Goal: Information Seeking & Learning: Learn about a topic

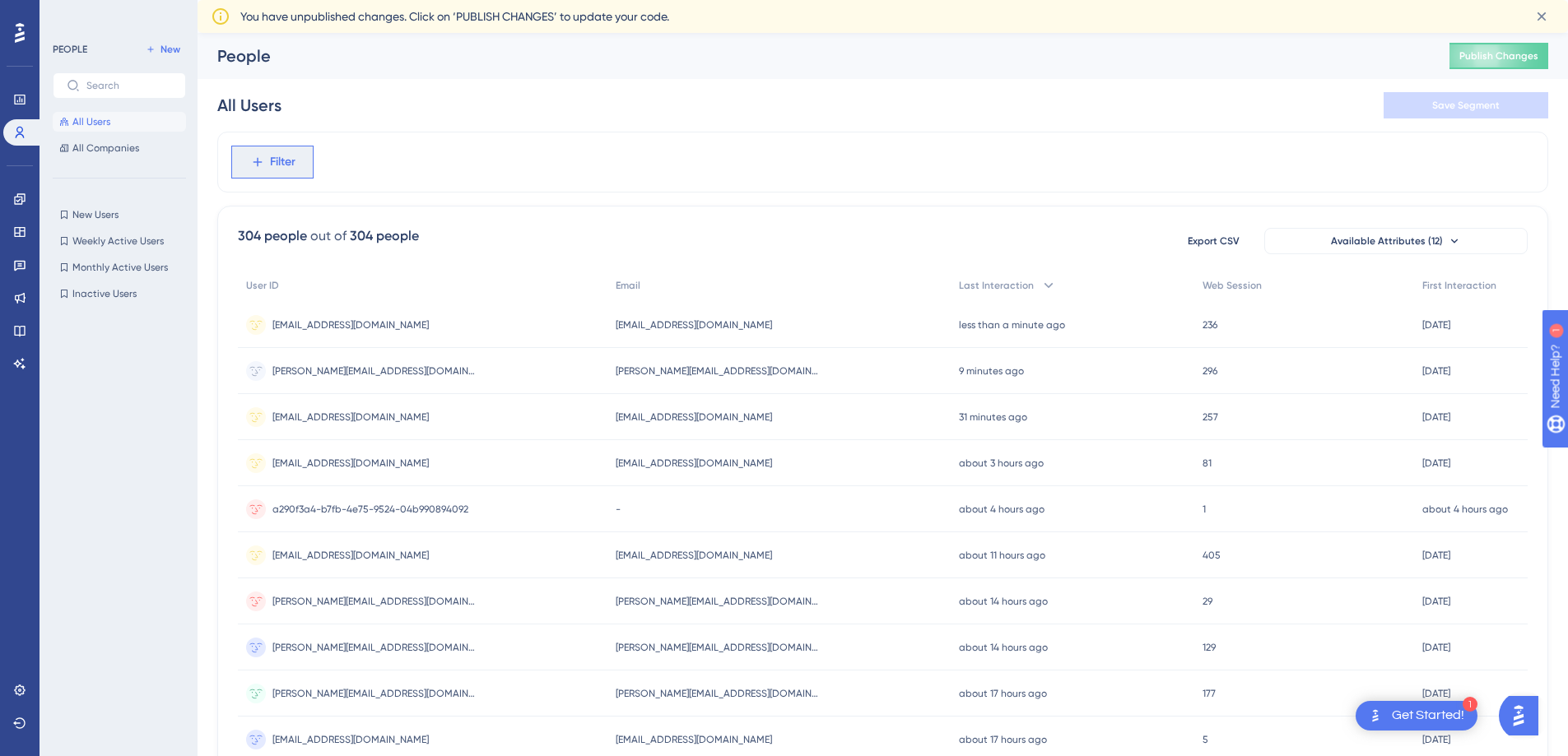
click at [0, 0] on button "Filter" at bounding box center [0, 0] width 0 height 0
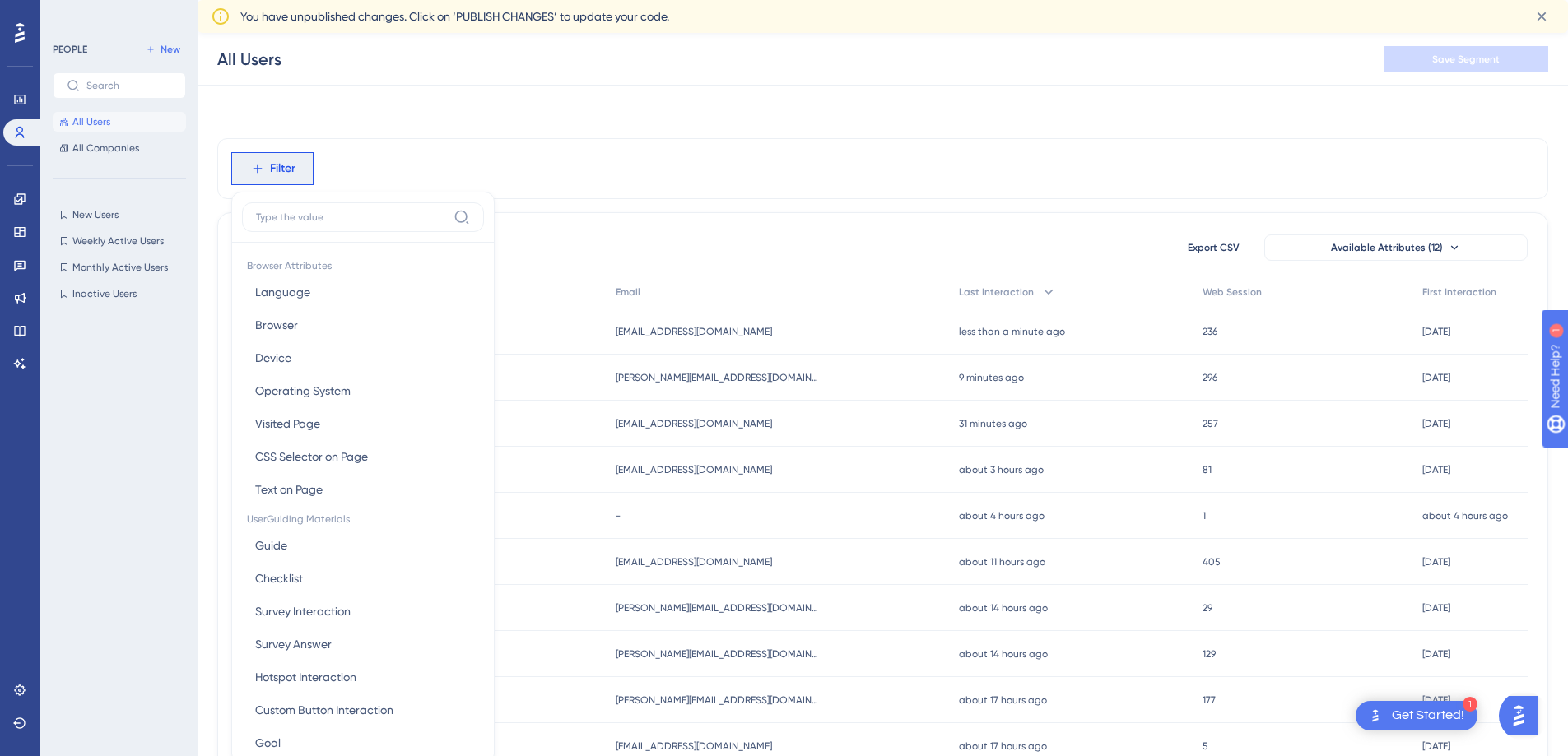
scroll to position [93, 0]
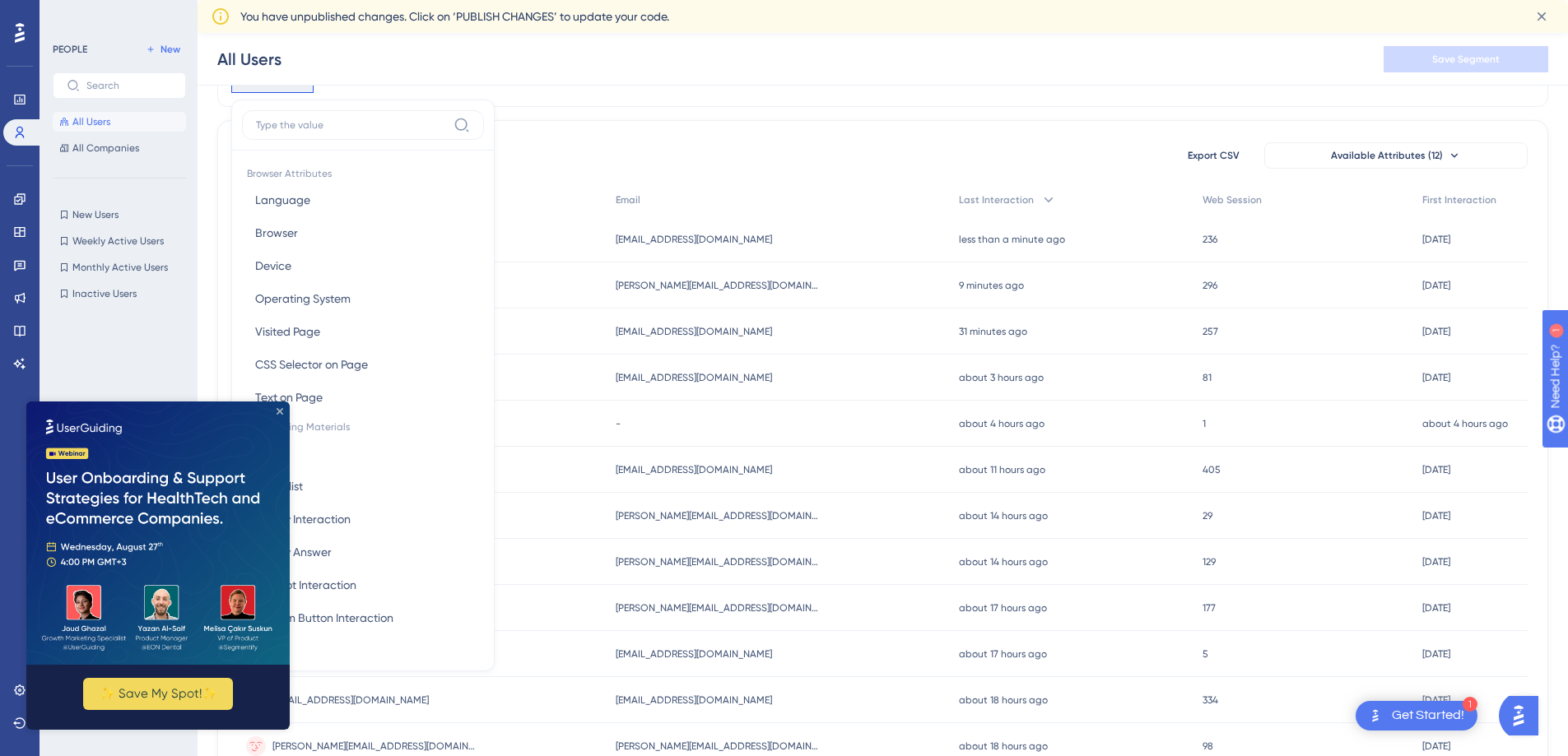
click at [278, 410] on icon "Close Preview" at bounding box center [280, 411] width 6 height 6
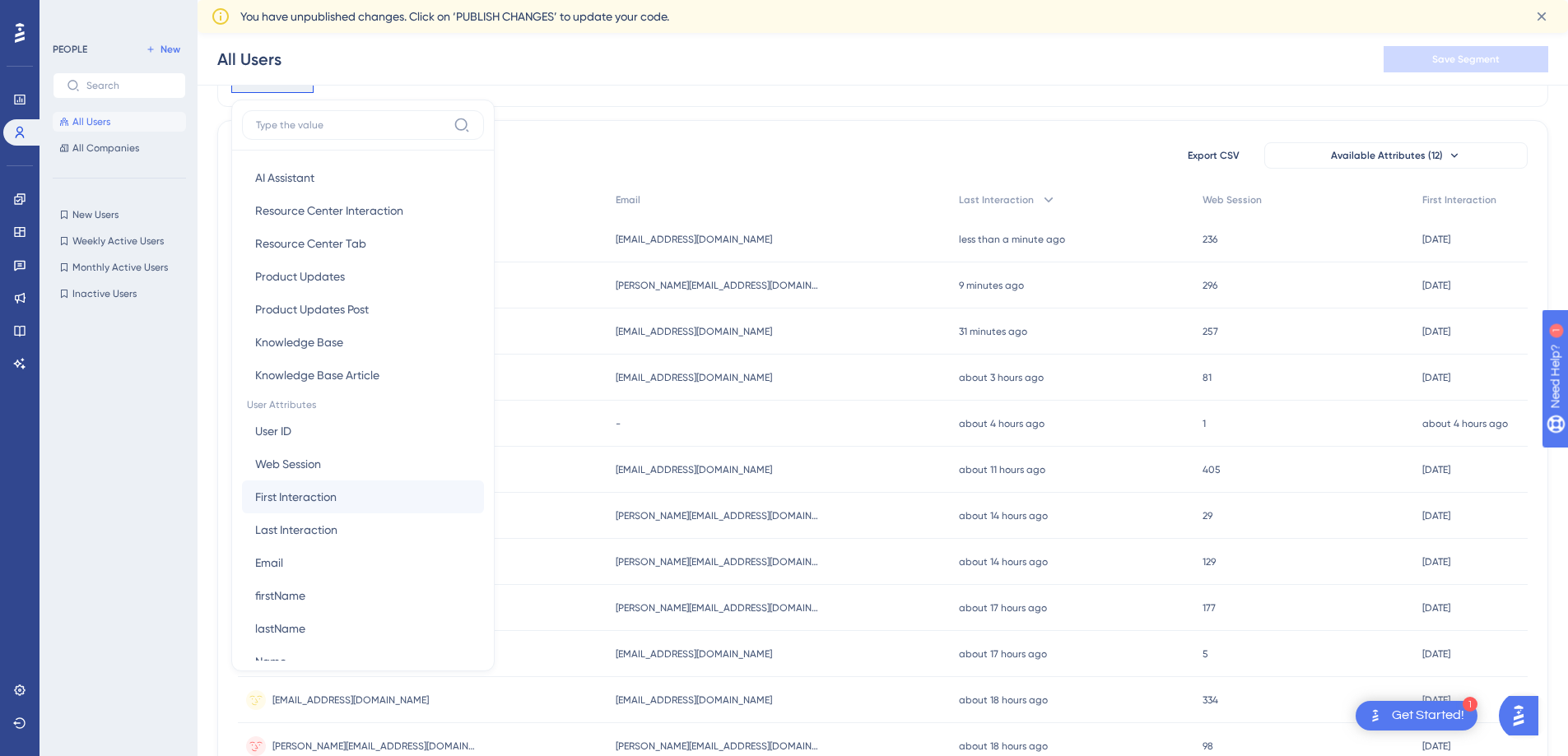
scroll to position [505, 0]
click at [606, 171] on div "304 people out of 304 people Export CSV Available Attributes (12) User ID Email…" at bounding box center [883, 665] width 1331 height 1091
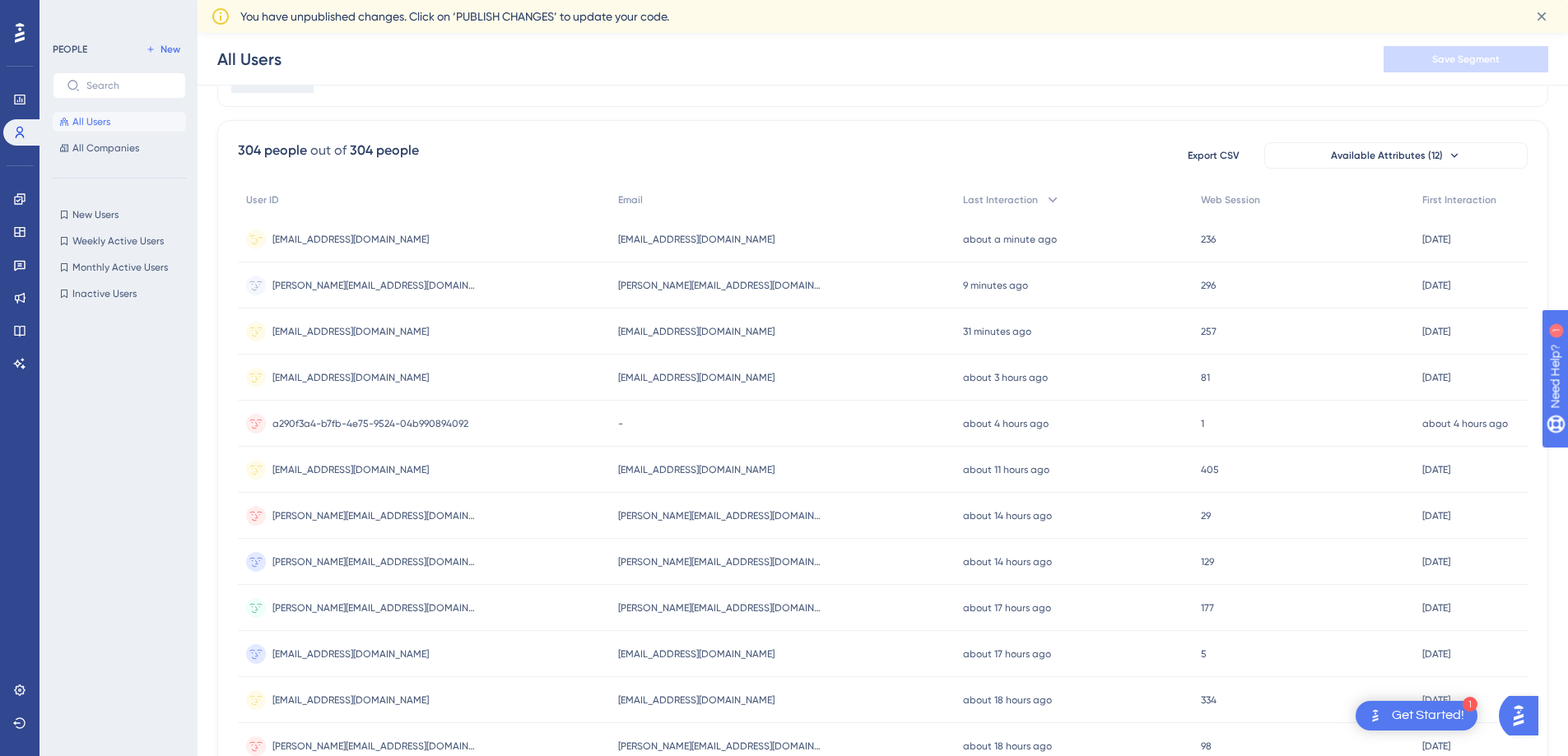
click at [631, 236] on span "[EMAIL_ADDRESS][DOMAIN_NAME]" at bounding box center [696, 239] width 157 height 13
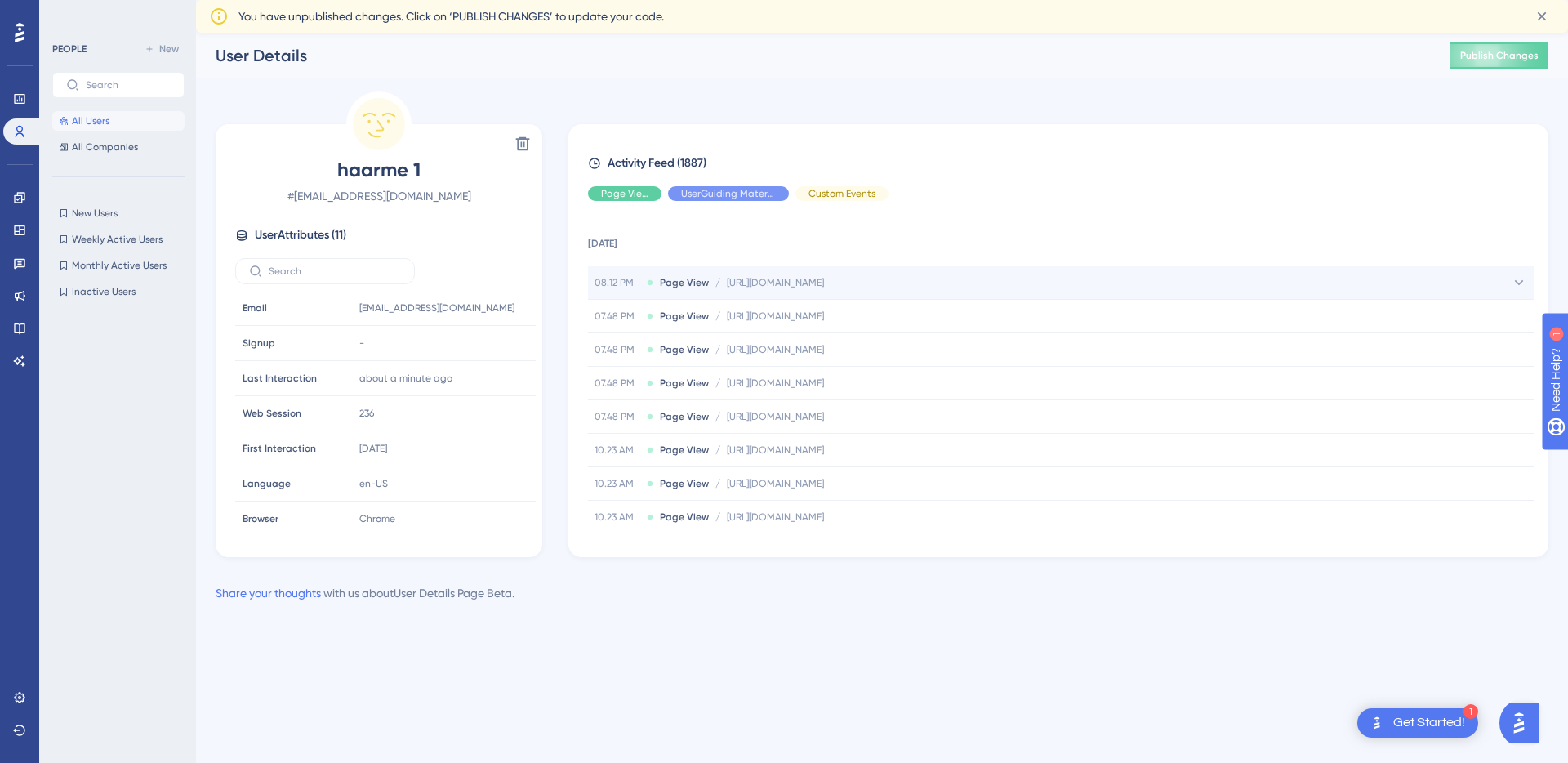
drag, startPoint x: 992, startPoint y: 284, endPoint x: 925, endPoint y: 284, distance: 67.0
click at [925, 284] on div "08.12 PM Page View / [URL][DOMAIN_NAME] [URL][DOMAIN_NAME]" at bounding box center [1061, 283] width 946 height 33
copy span "sous-stream"
click at [133, 82] on input "text" at bounding box center [127, 85] width 85 height 12
paste input "sous-stream"
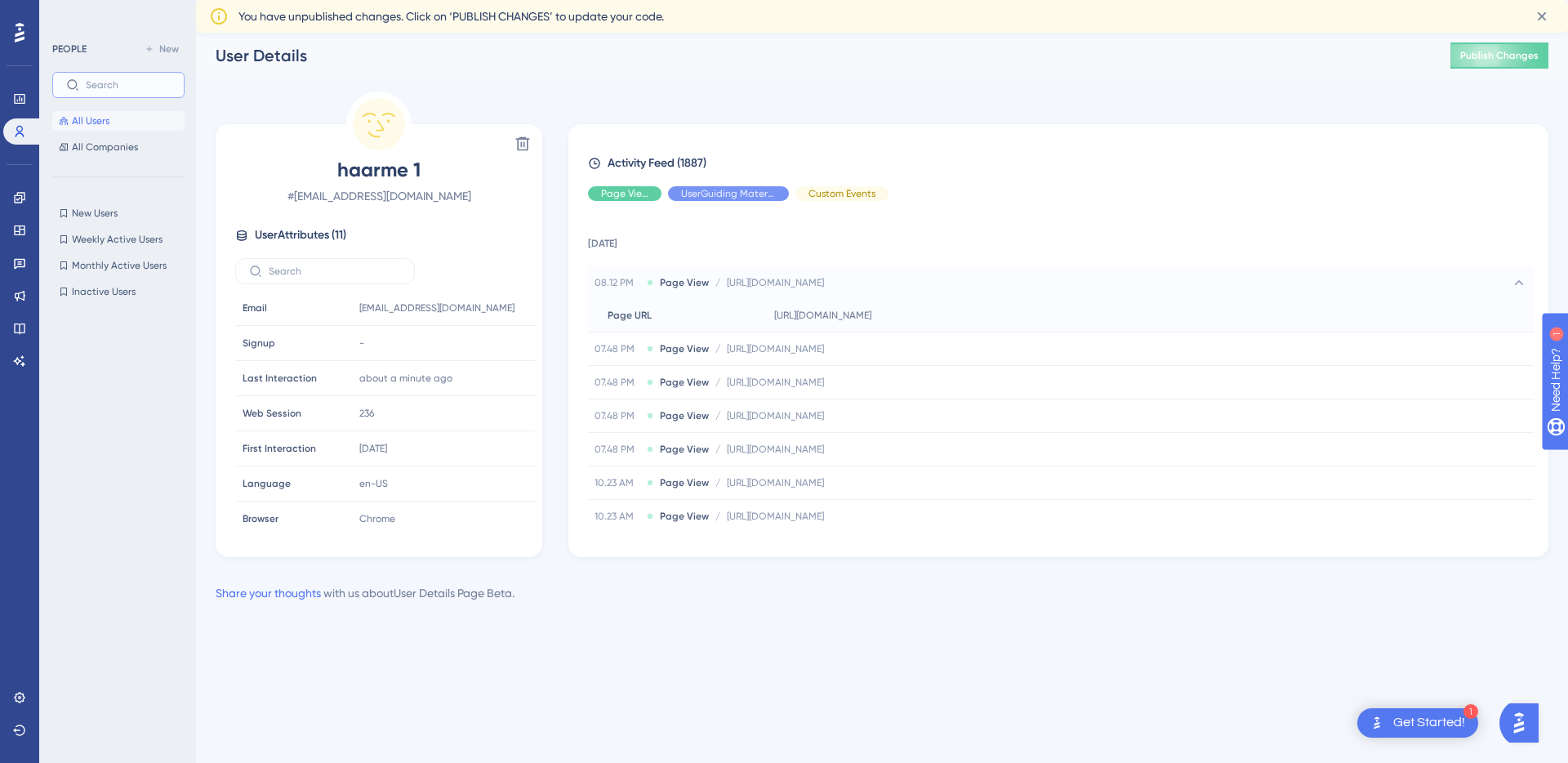
type input "sous-stream"
click at [0, 0] on div "Performance Users Engagement Widgets Feedback Product Updates Knowledge Base AI…" at bounding box center [0, 0] width 0 height 0
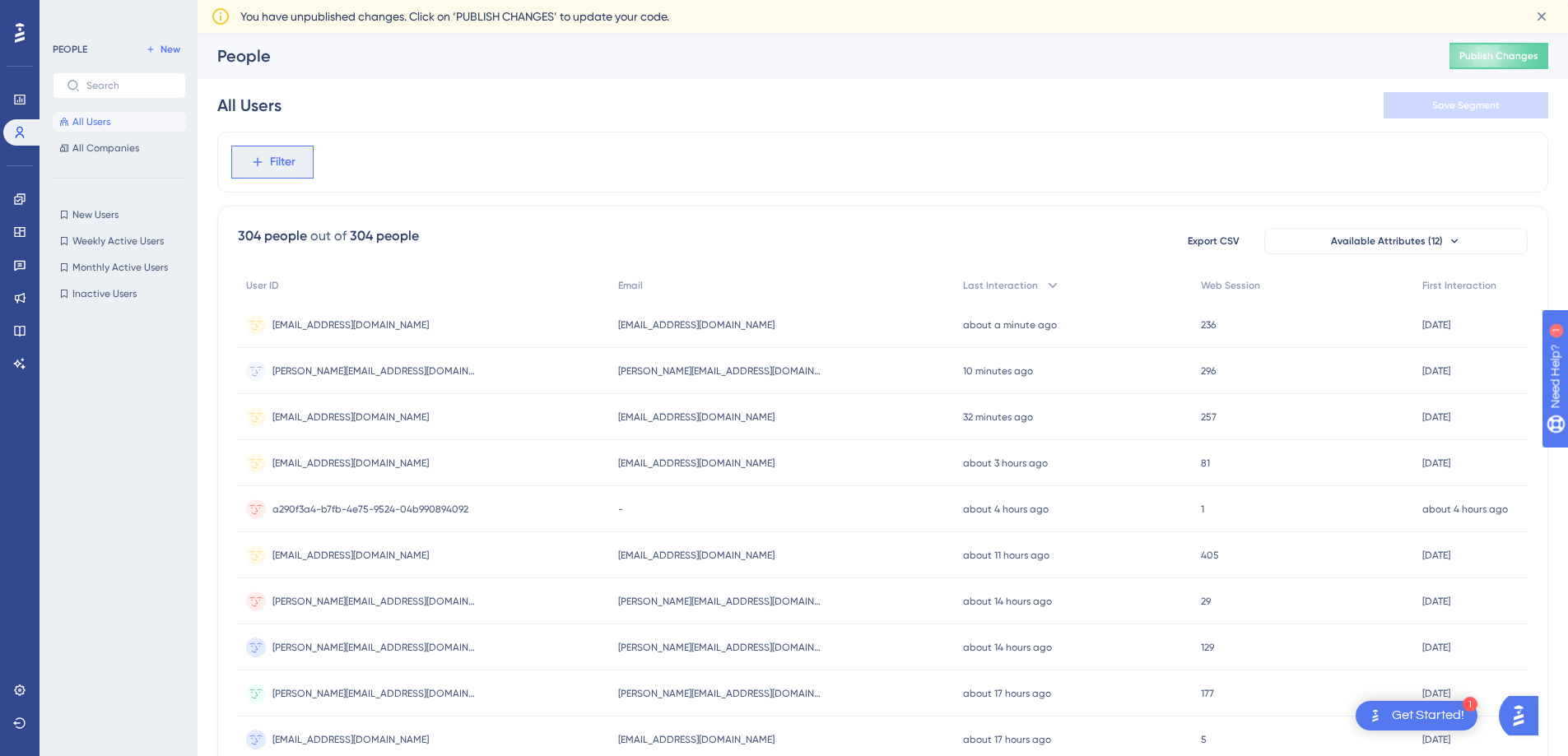
click at [273, 150] on button "Filter" at bounding box center [272, 162] width 82 height 33
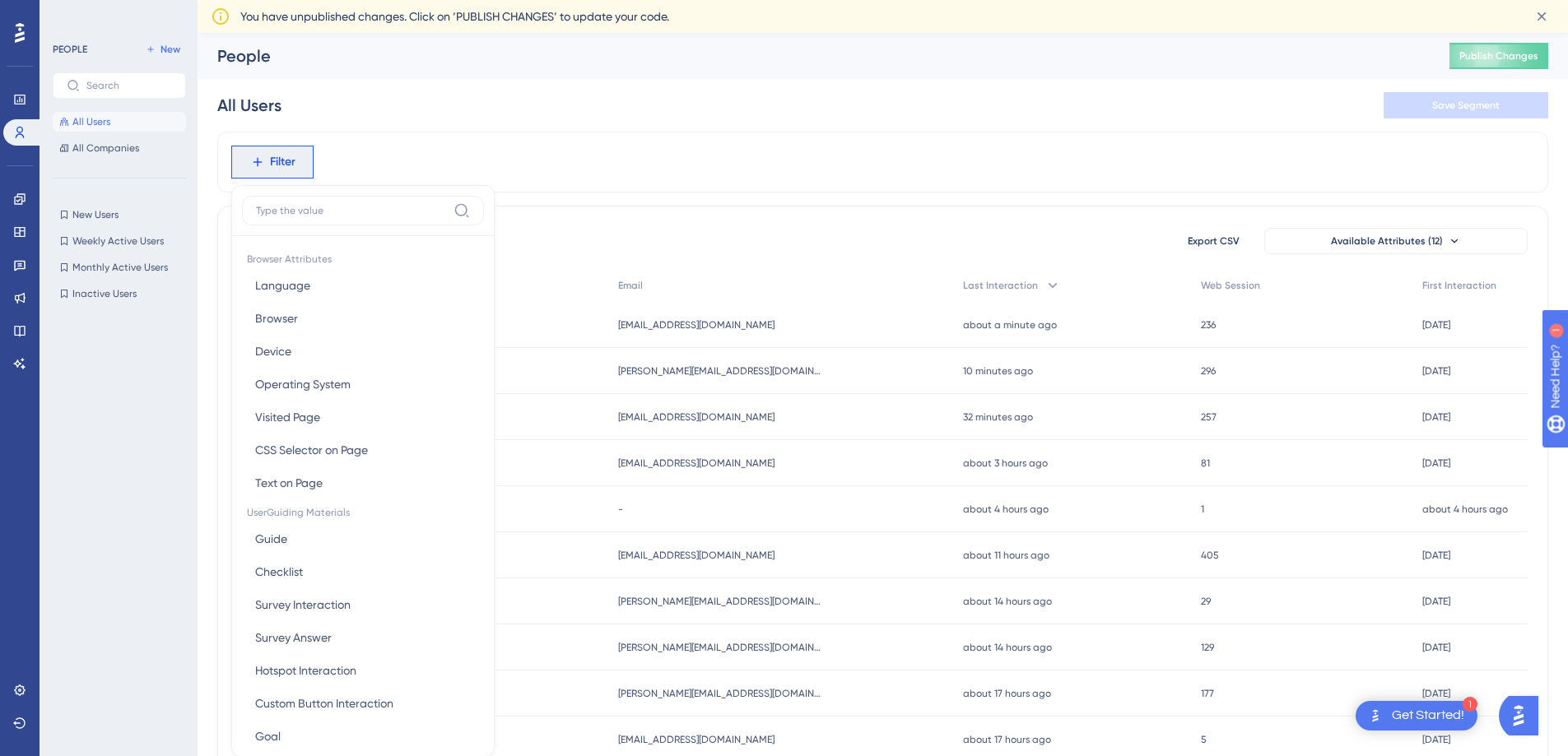
scroll to position [93, 0]
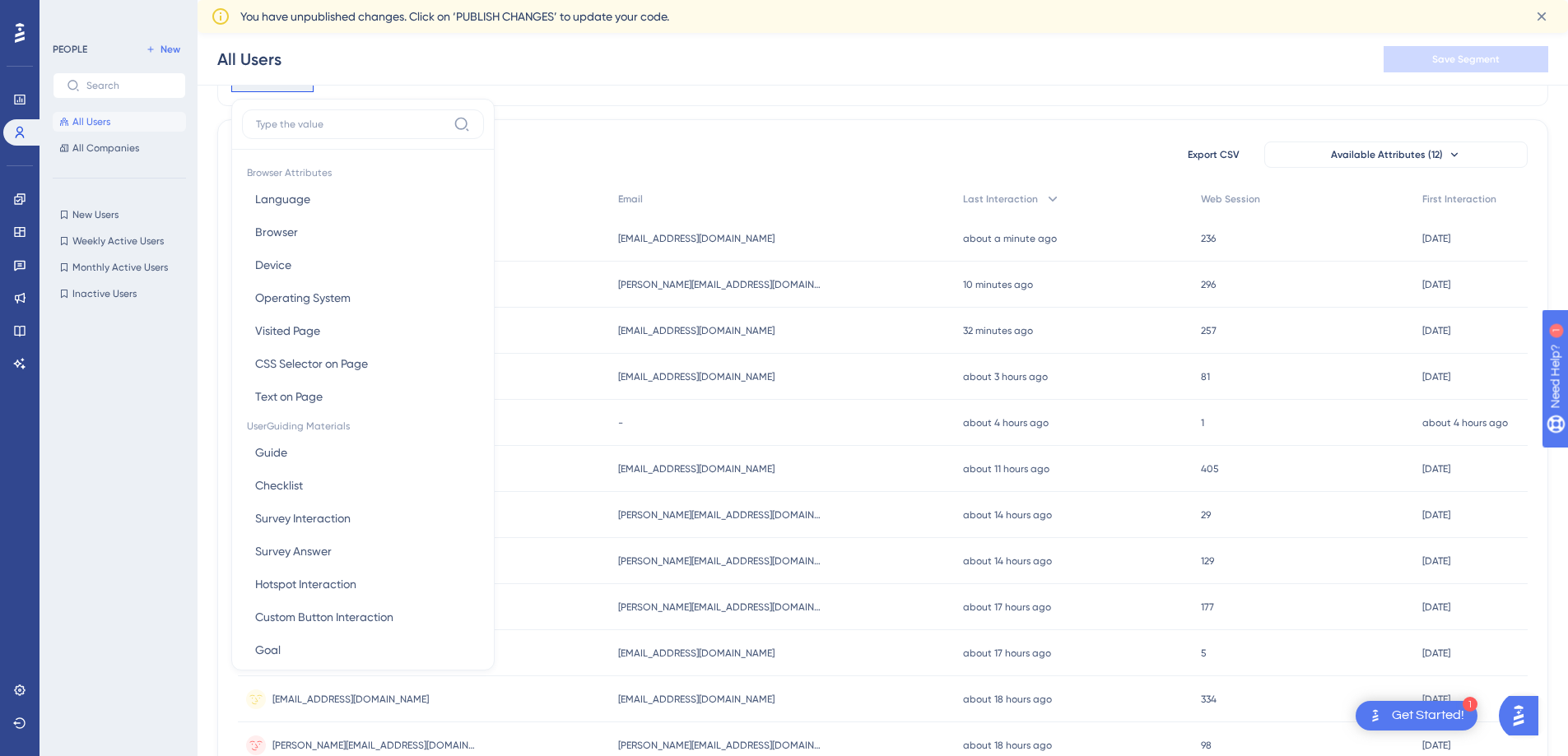
click at [306, 131] on label at bounding box center [363, 124] width 242 height 29
click at [306, 131] on input at bounding box center [351, 124] width 191 height 13
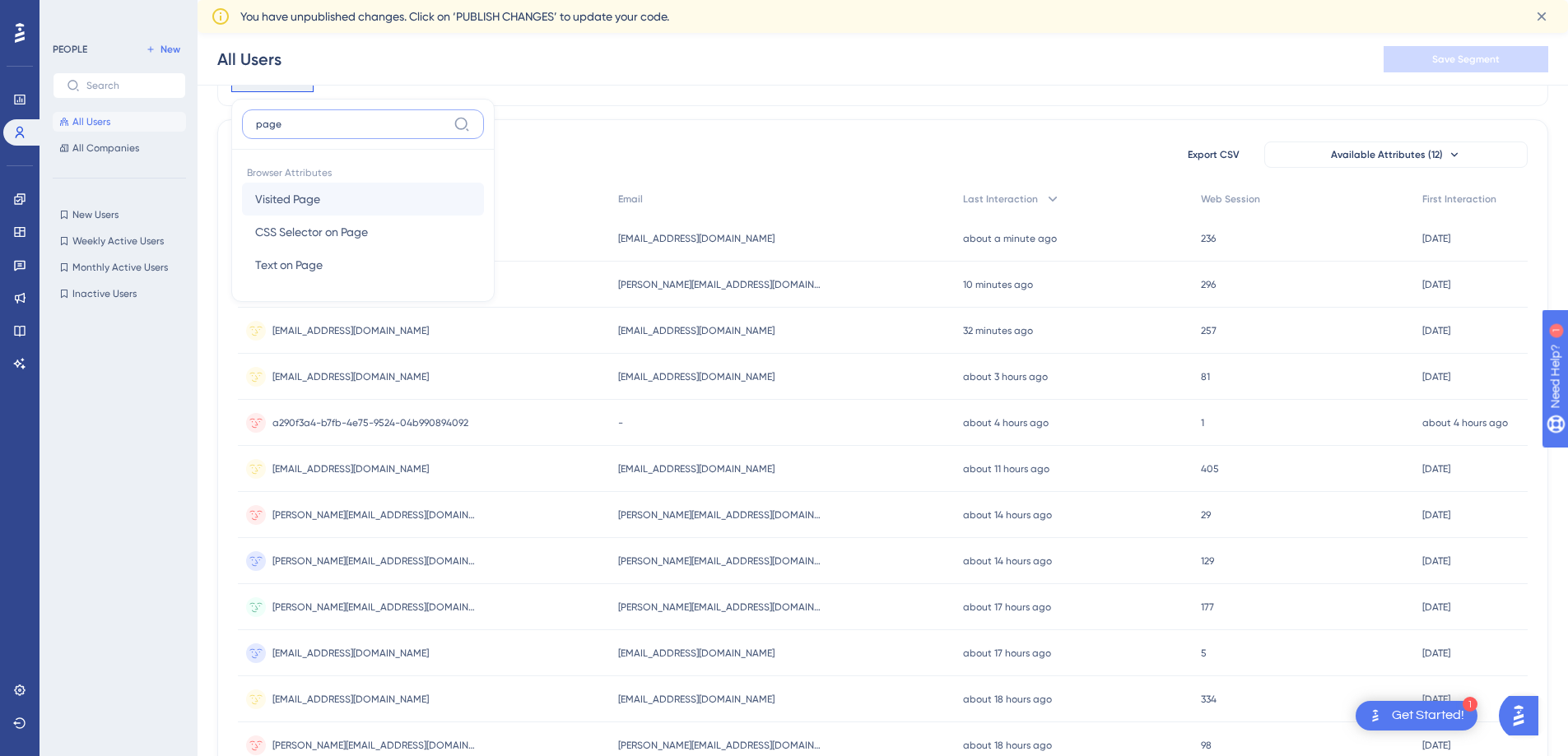
type input "page"
click at [320, 203] on span "Visited Page" at bounding box center [287, 200] width 65 height 20
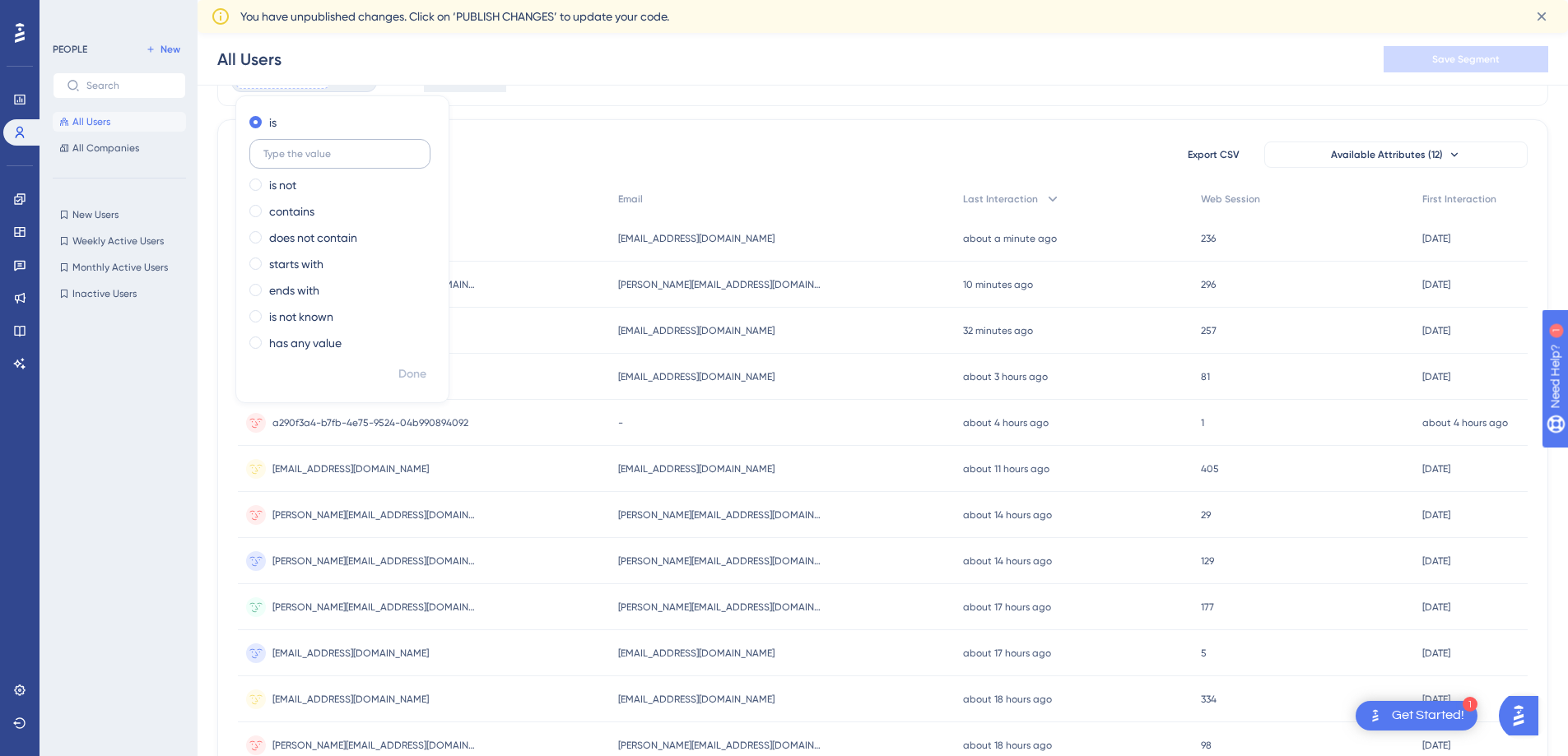
click at [354, 156] on input "text" at bounding box center [339, 154] width 153 height 12
type input "sous-stream"
click at [300, 210] on label "contains" at bounding box center [291, 212] width 45 height 20
click at [411, 367] on span "Done" at bounding box center [412, 375] width 28 height 20
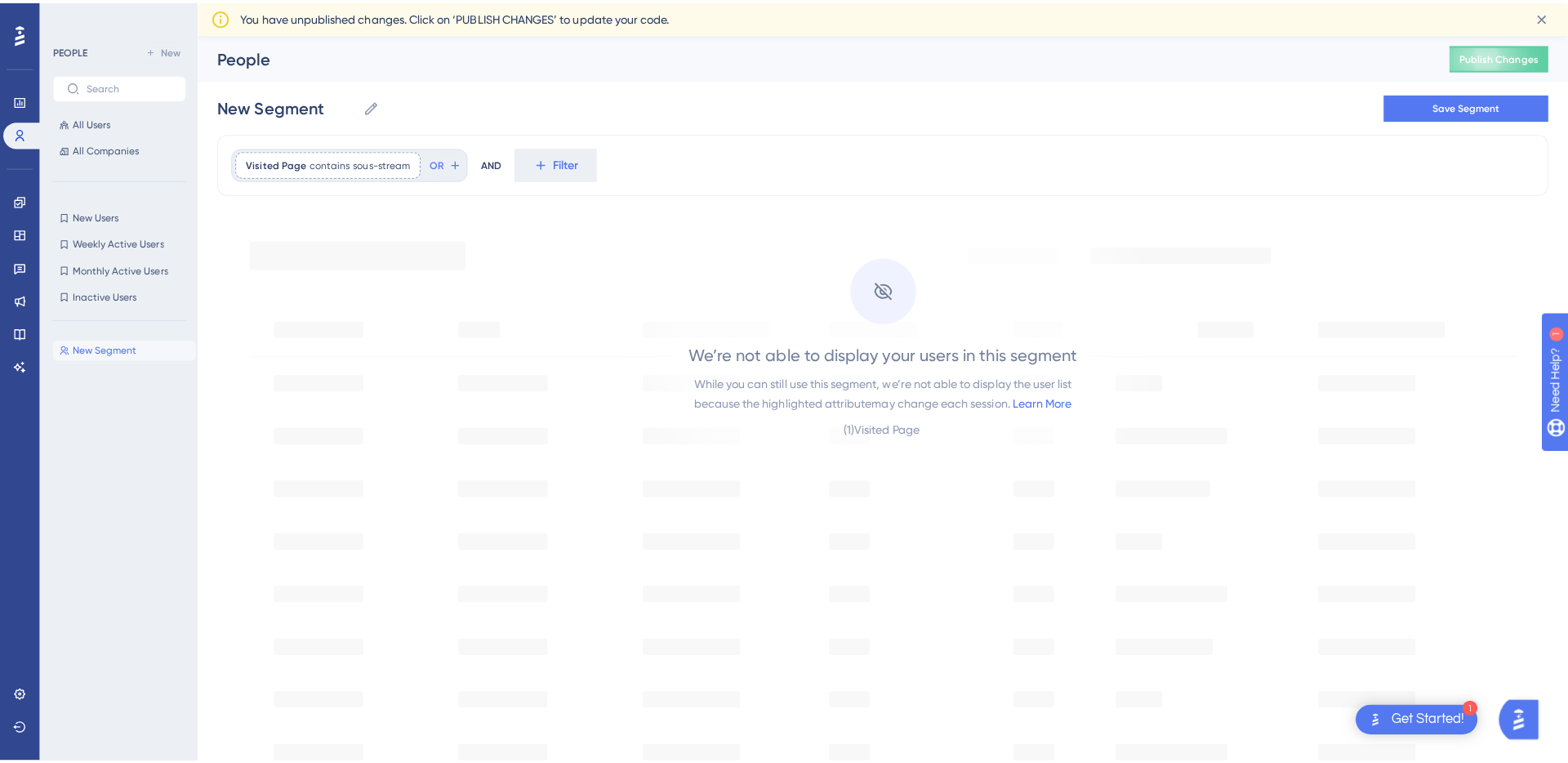
scroll to position [13, 0]
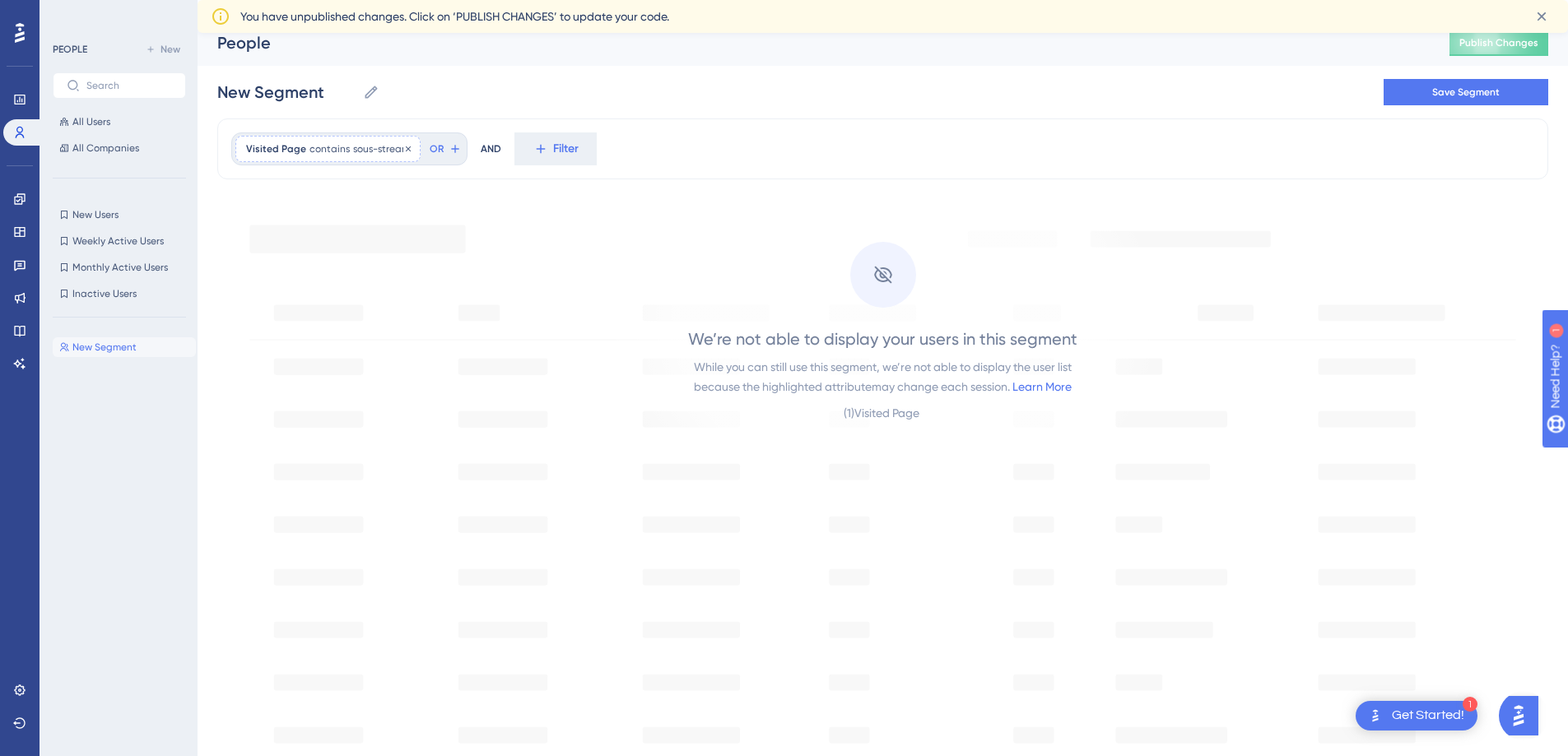
click at [355, 145] on span "sous-stream" at bounding box center [381, 148] width 57 height 13
click at [99, 125] on span "All Users" at bounding box center [91, 122] width 38 height 13
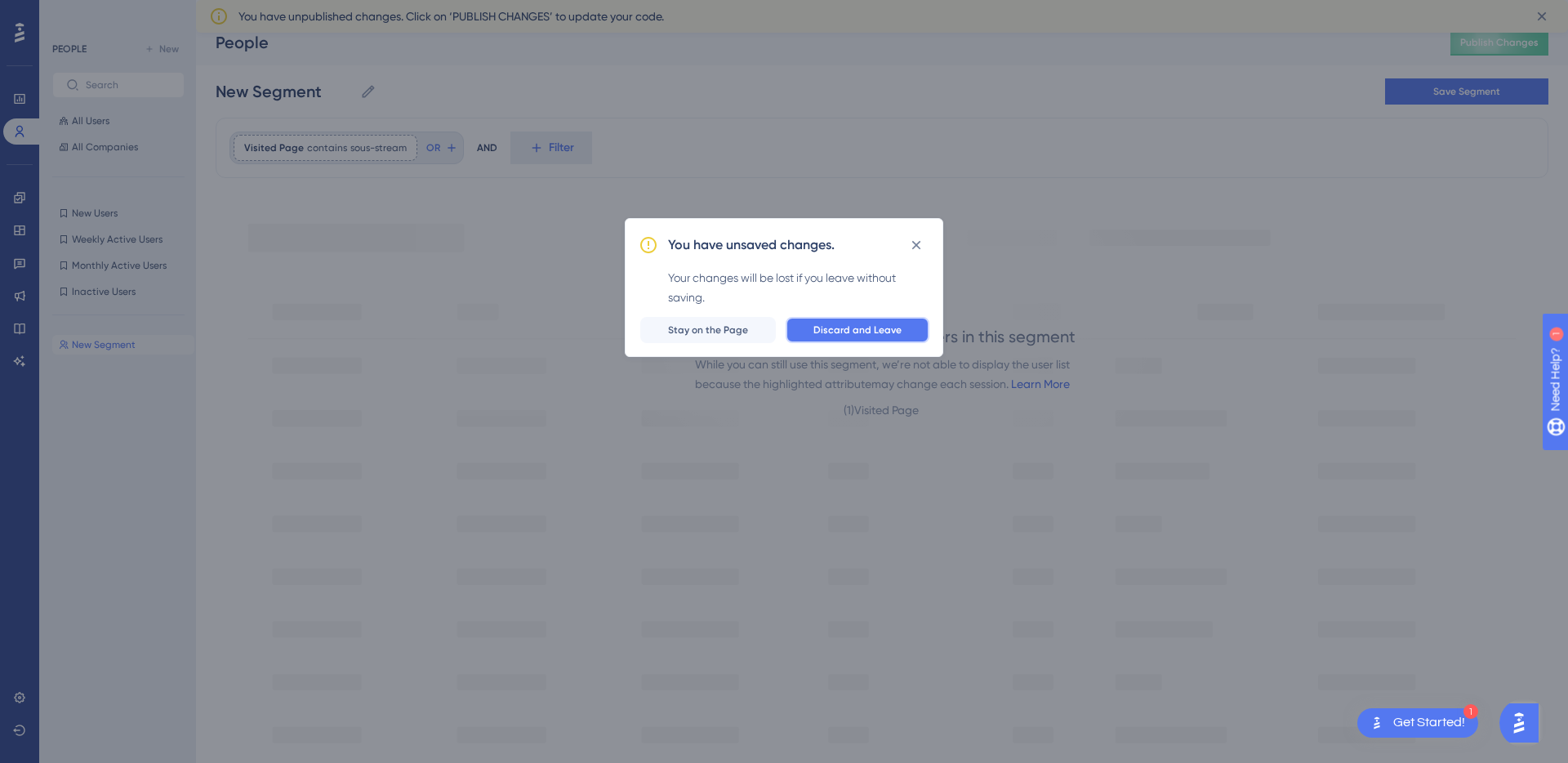
click at [846, 332] on span "Discard and Leave" at bounding box center [857, 330] width 88 height 13
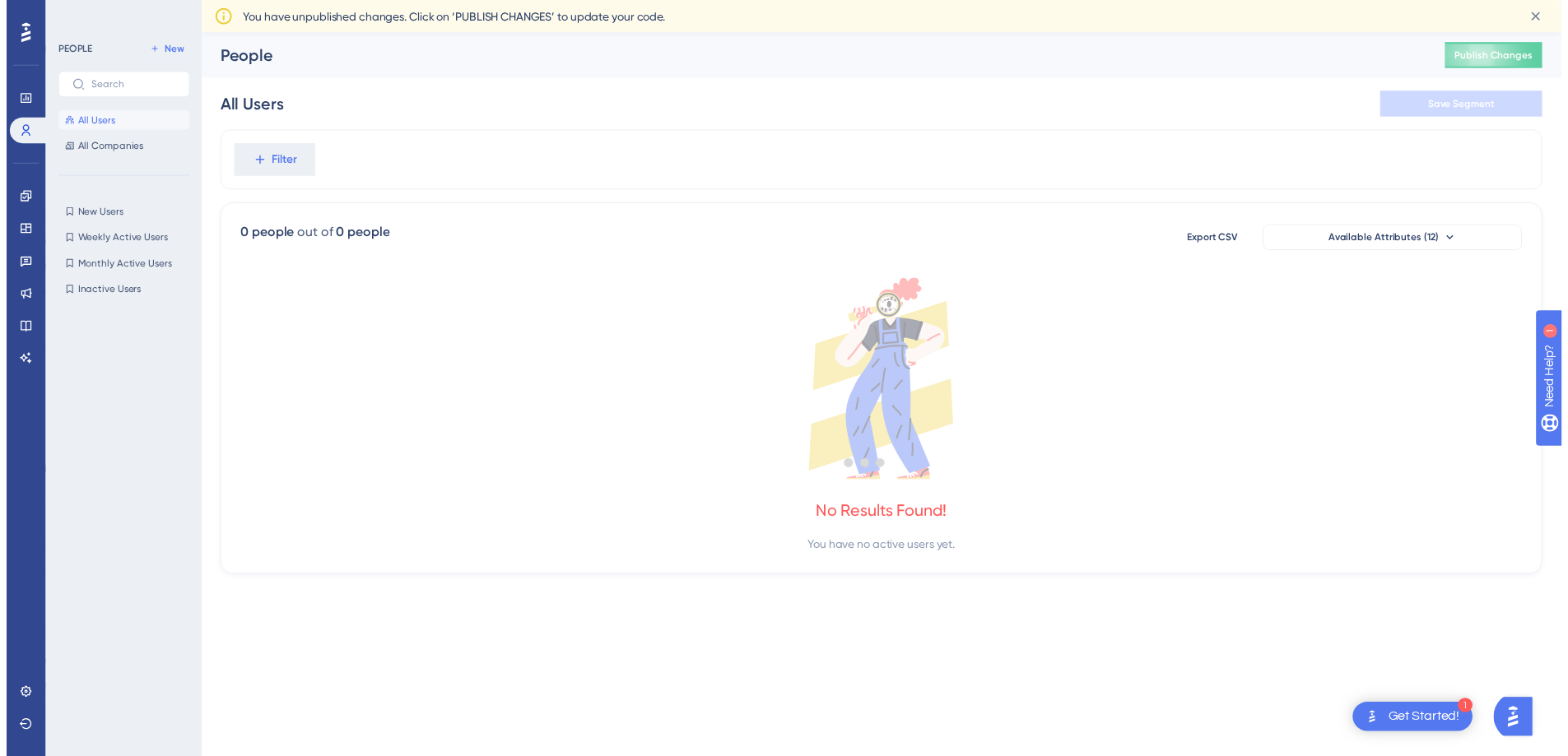
scroll to position [0, 0]
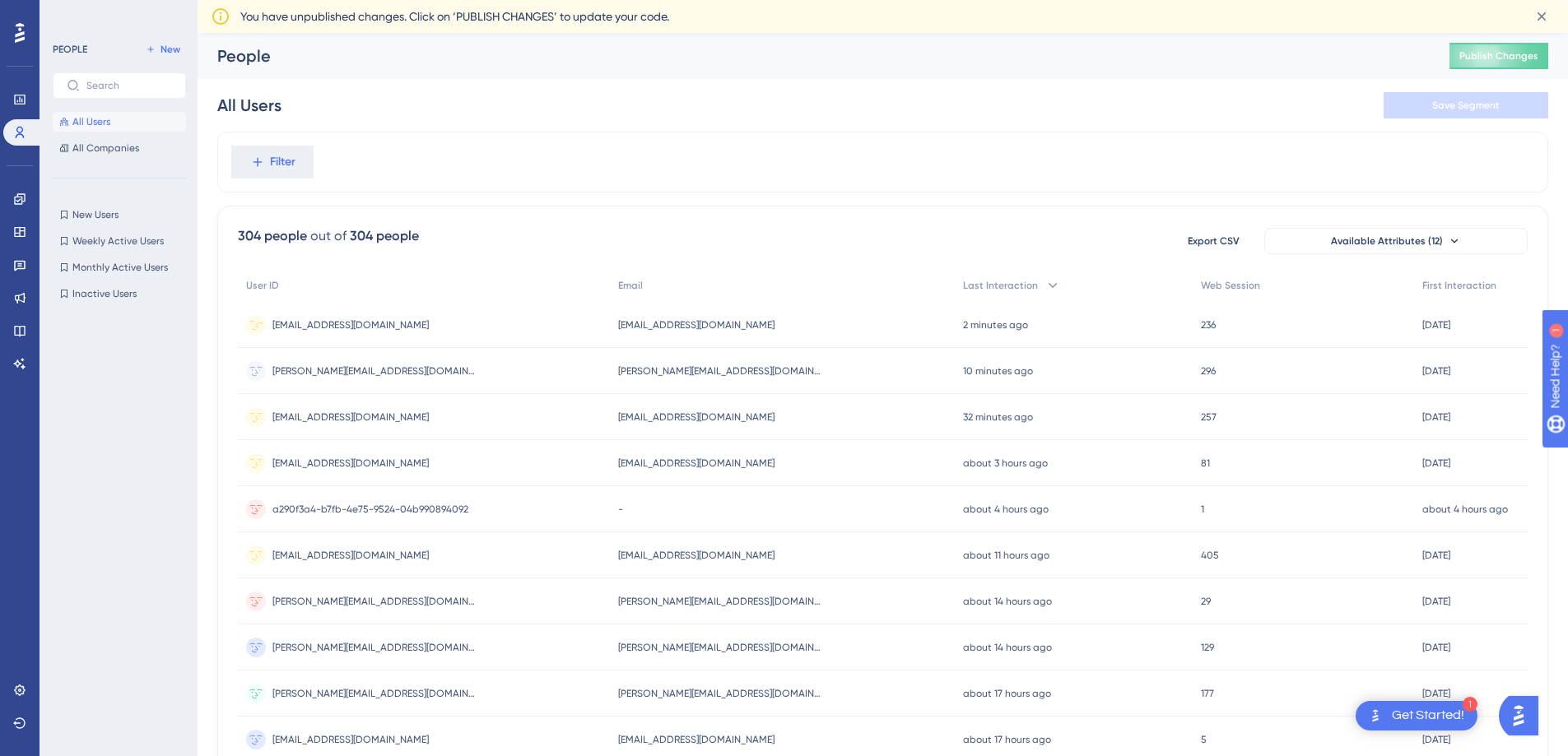
click at [697, 334] on div "[EMAIL_ADDRESS][DOMAIN_NAME] [EMAIL_ADDRESS][DOMAIN_NAME]" at bounding box center [782, 325] width 345 height 46
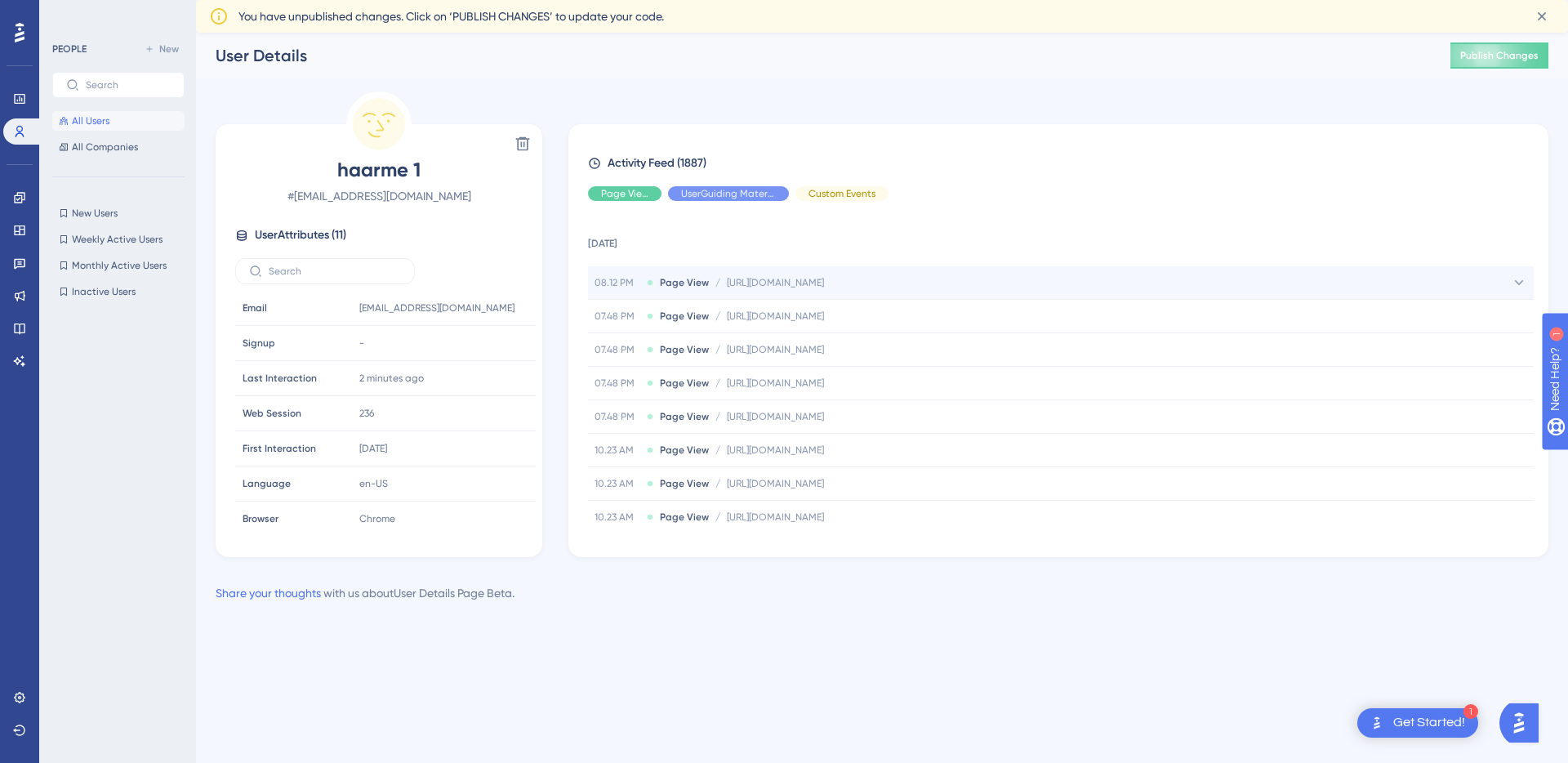
click at [824, 286] on span "[URL][DOMAIN_NAME]" at bounding box center [775, 283] width 97 height 13
click at [126, 81] on input "text" at bounding box center [127, 85] width 85 height 12
click at [112, 117] on button "All Users" at bounding box center [117, 121] width 132 height 20
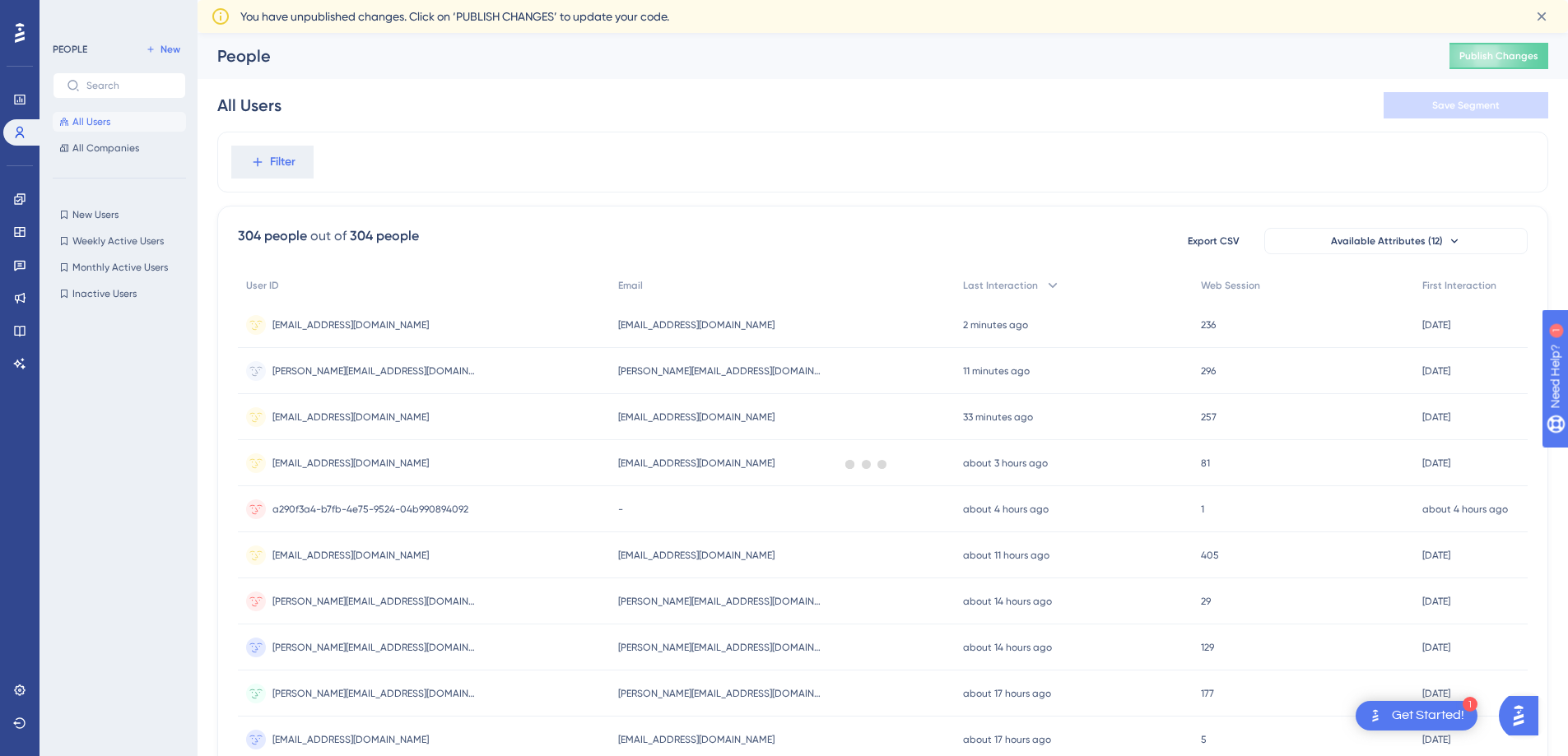
click at [283, 155] on div at bounding box center [866, 464] width 1403 height 638
click at [286, 158] on span "Filter" at bounding box center [283, 162] width 26 height 20
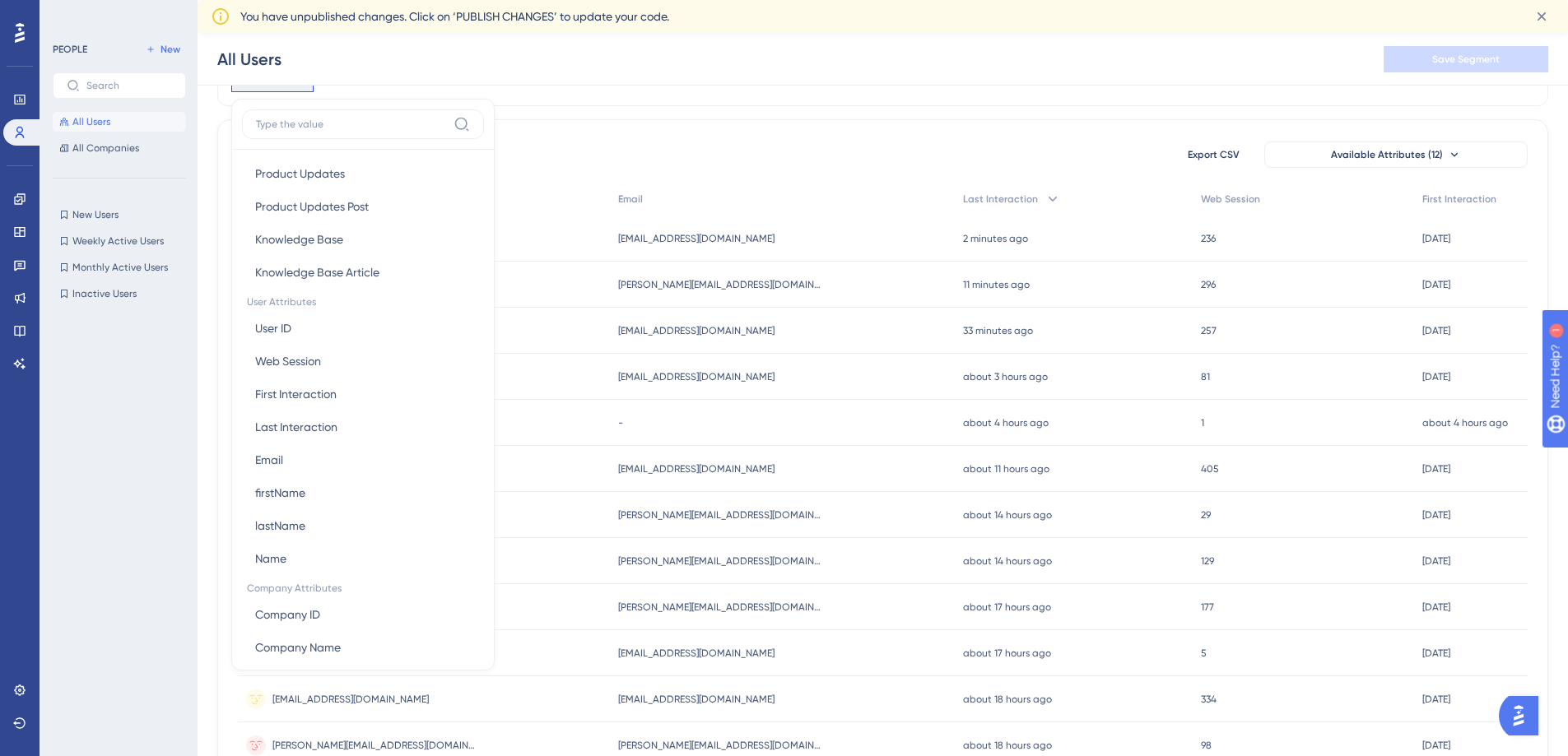
scroll to position [607, 0]
click at [298, 358] on span "Web Session" at bounding box center [288, 363] width 66 height 20
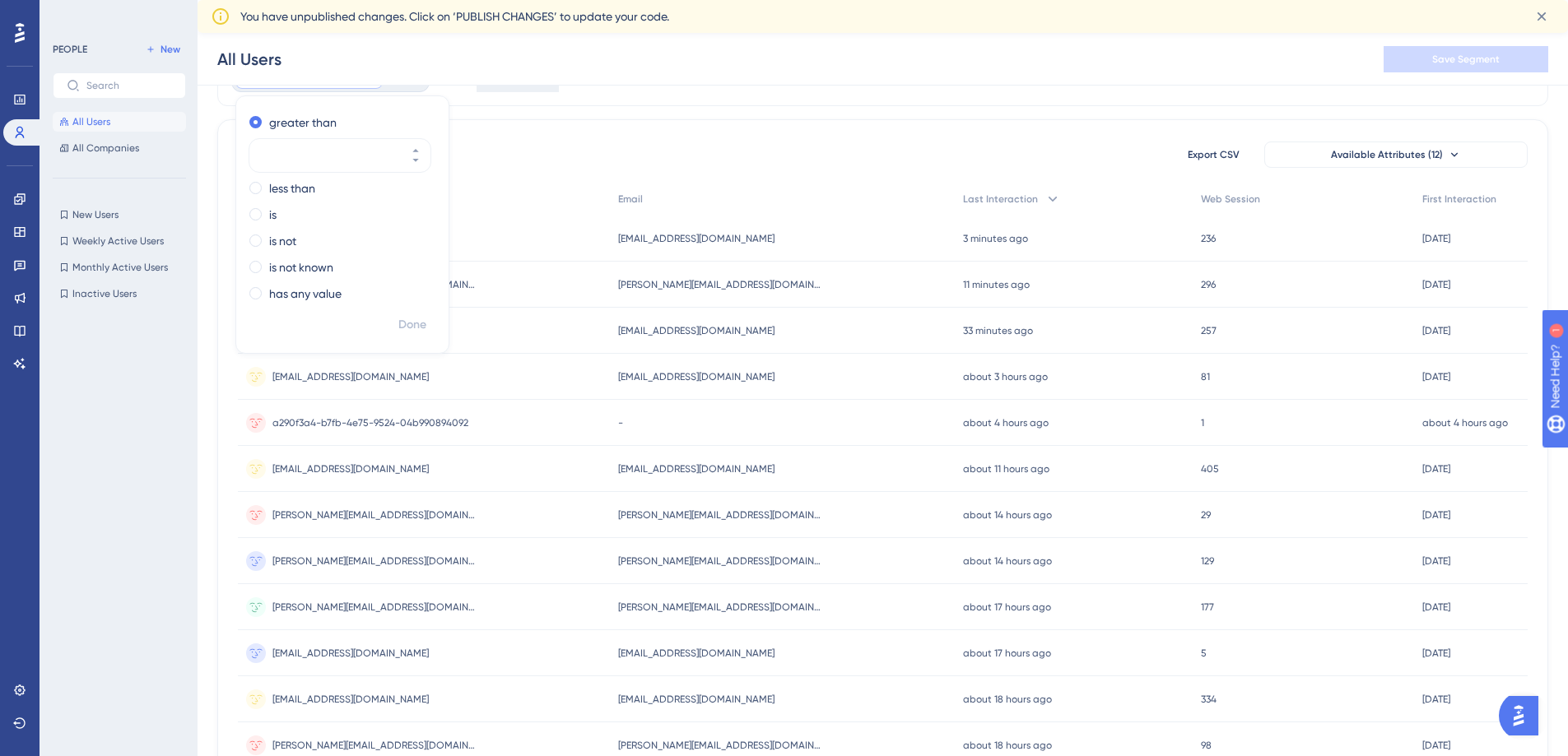
click at [598, 101] on div "Web Session greater than Remove greater than less than is is not is not known h…" at bounding box center [883, 75] width 1331 height 60
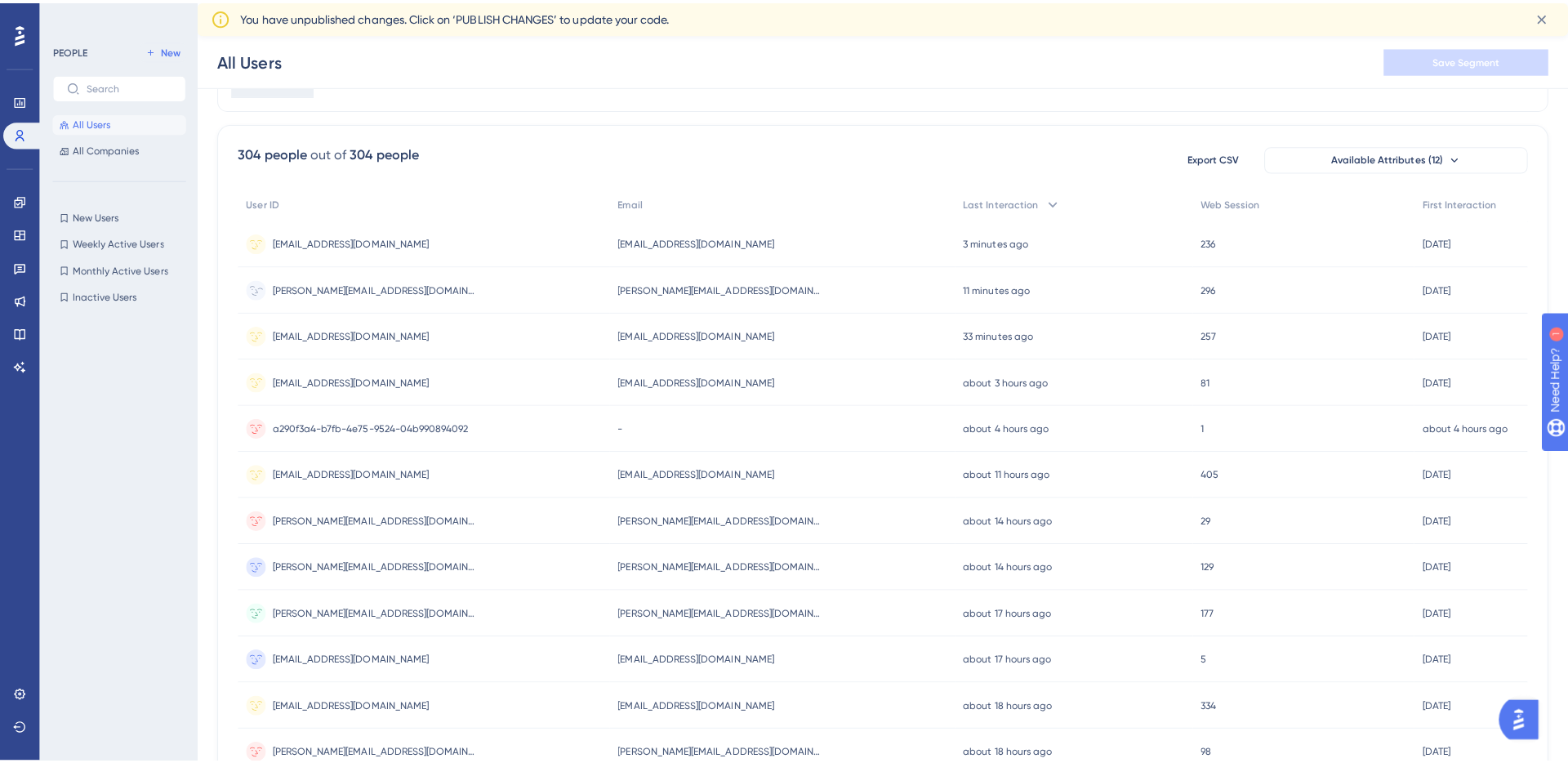
scroll to position [0, 0]
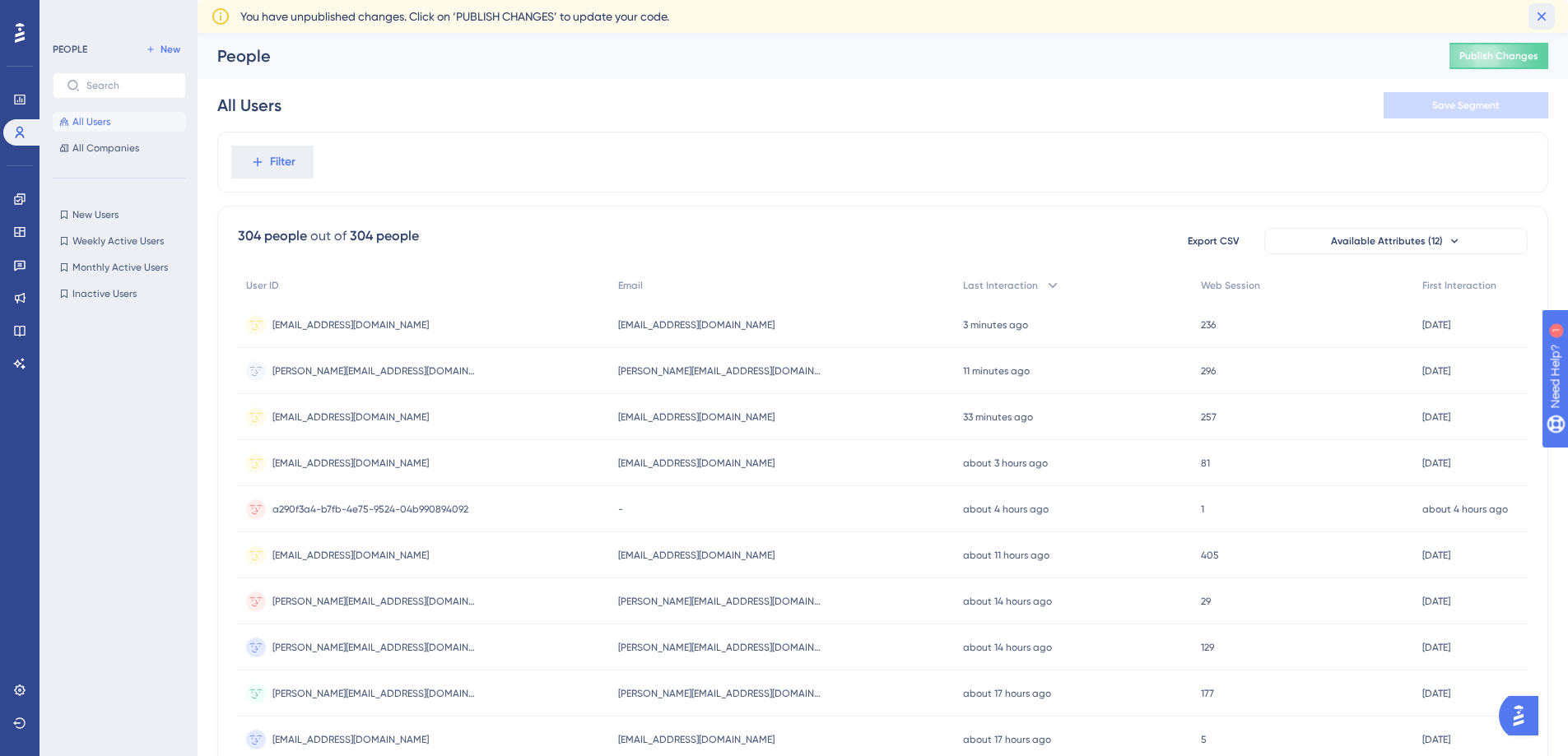
click at [1544, 15] on icon at bounding box center [1541, 16] width 16 height 16
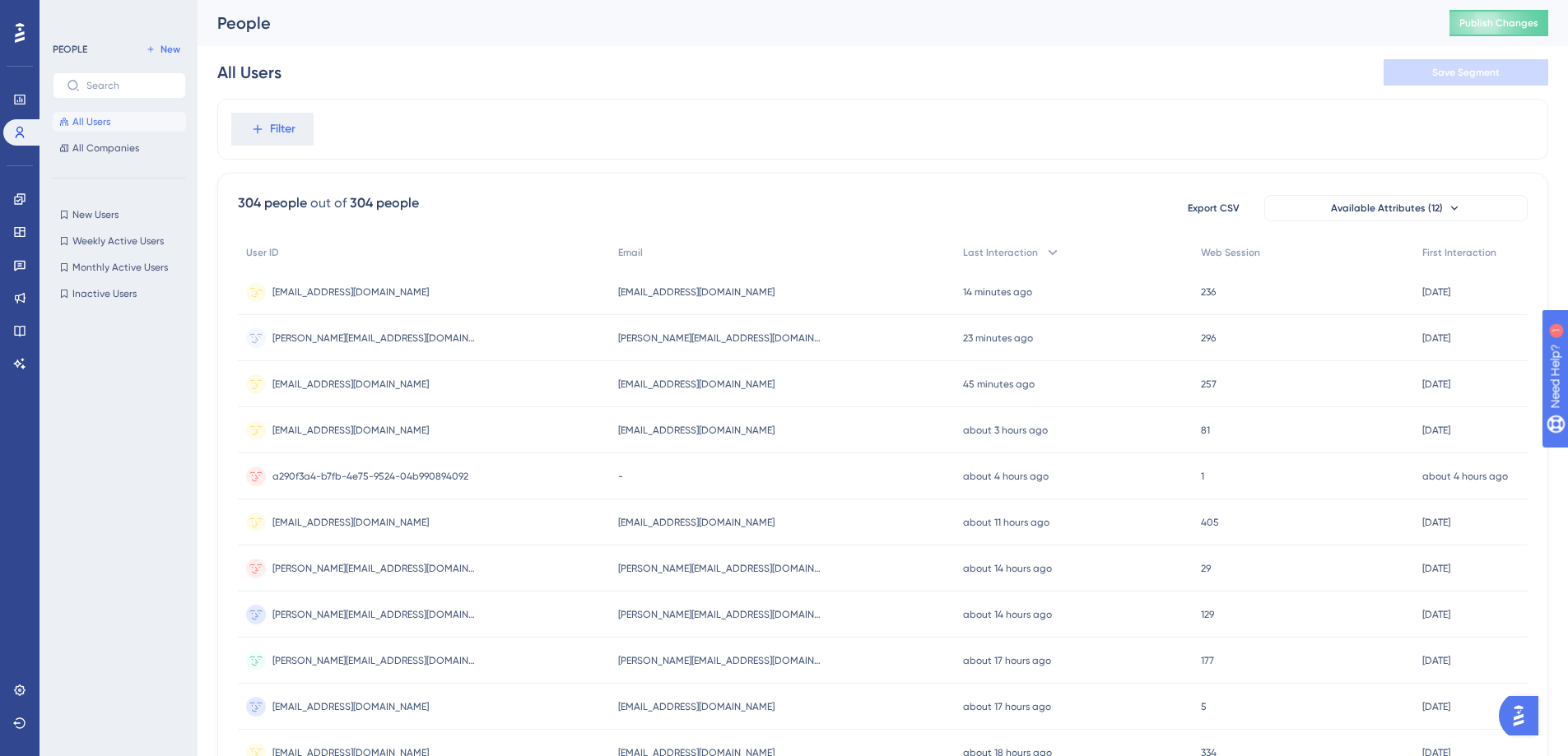
click at [303, 287] on span "[EMAIL_ADDRESS][DOMAIN_NAME]" at bounding box center [350, 292] width 157 height 13
click at [717, 338] on div at bounding box center [866, 431] width 1403 height 638
click at [699, 338] on span "[PERSON_NAME][EMAIL_ADDRESS][DOMAIN_NAME]" at bounding box center [720, 338] width 205 height 13
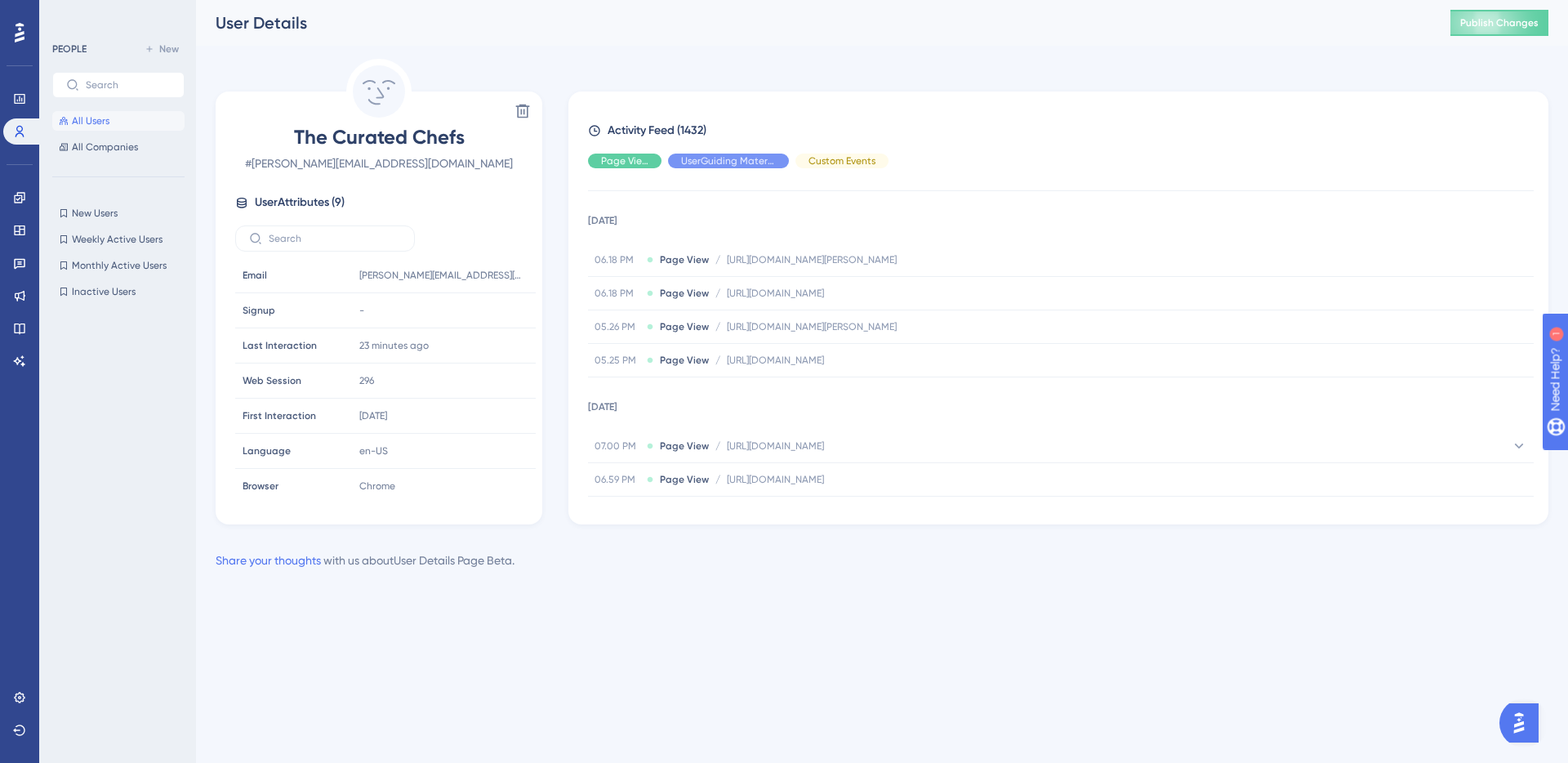
scroll to position [2783, 0]
